Goal: Transaction & Acquisition: Purchase product/service

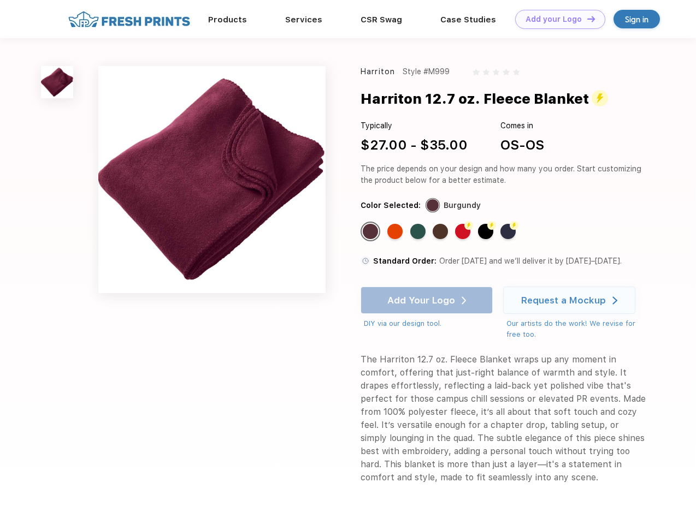
click at [556, 19] on link "Add your Logo Design Tool" at bounding box center [560, 19] width 90 height 19
click at [0, 0] on div "Design Tool" at bounding box center [0, 0] width 0 height 0
click at [586, 19] on link "Add your Logo Design Tool" at bounding box center [560, 19] width 90 height 19
click at [57, 82] on img at bounding box center [57, 82] width 32 height 32
click at [371, 231] on div "Standard Color" at bounding box center [370, 231] width 15 height 15
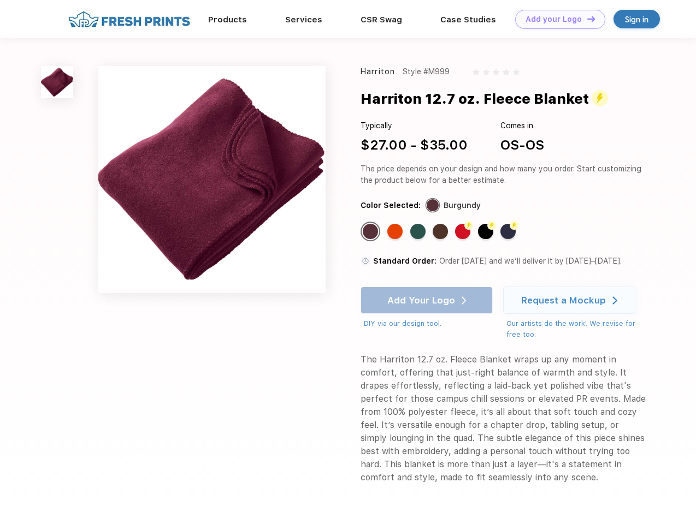
click at [396, 231] on div "Standard Color" at bounding box center [394, 231] width 15 height 15
click at [419, 231] on div "Standard Color" at bounding box center [417, 231] width 15 height 15
click at [441, 231] on div "Standard Color" at bounding box center [439, 231] width 15 height 15
click at [464, 231] on div "Flash Color" at bounding box center [462, 231] width 15 height 15
click at [486, 231] on div "Flash Color" at bounding box center [485, 231] width 15 height 15
